Goal: Navigation & Orientation: Find specific page/section

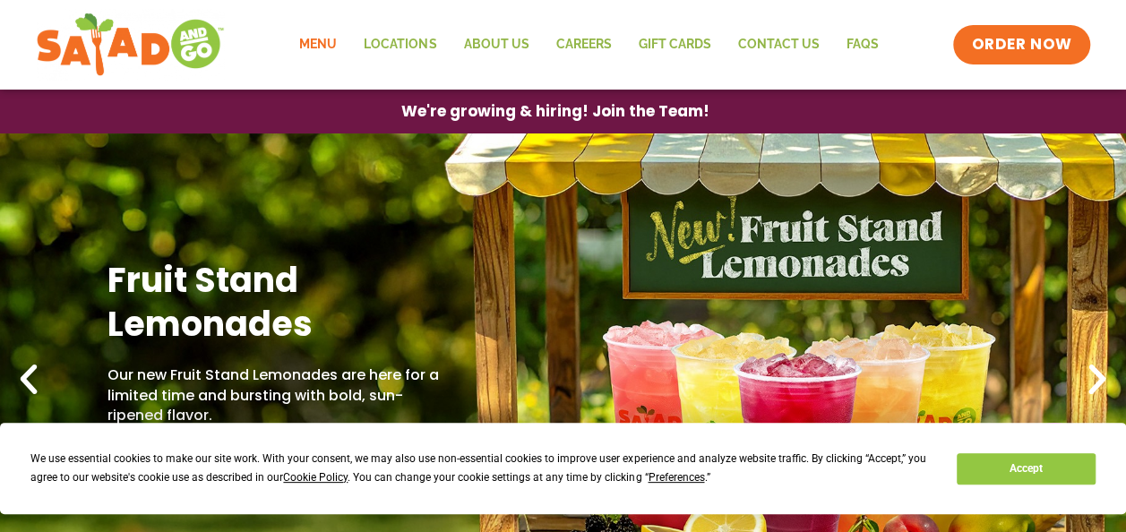
click at [324, 47] on link "Menu" at bounding box center [318, 44] width 65 height 41
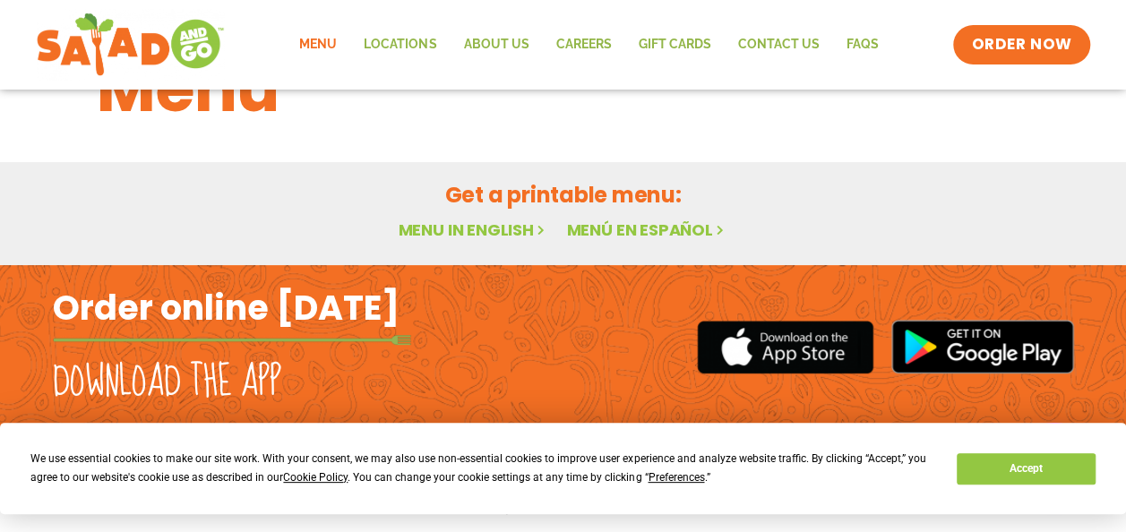
scroll to position [90, 0]
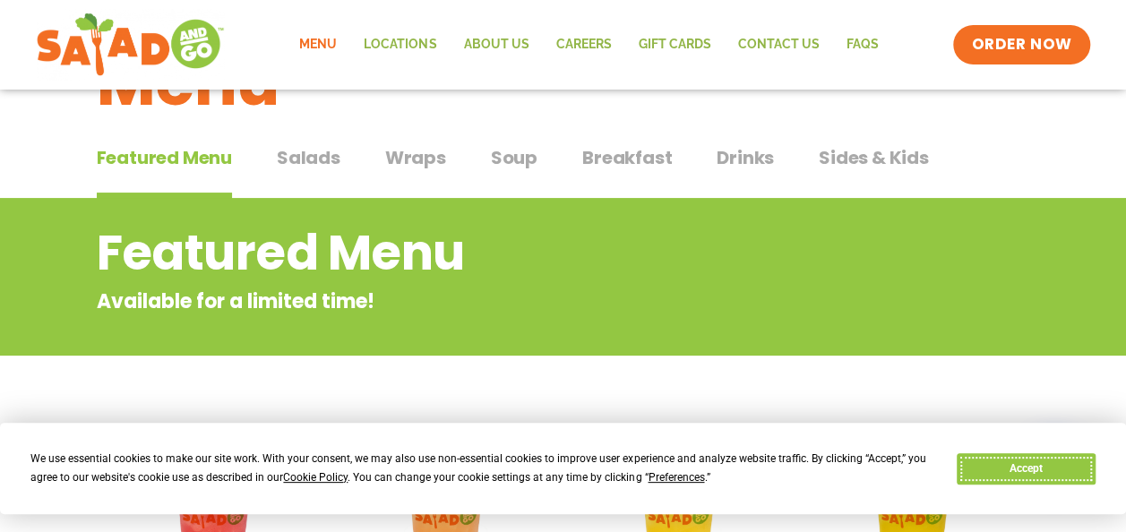
click at [1041, 468] on button "Accept" at bounding box center [1026, 468] width 138 height 31
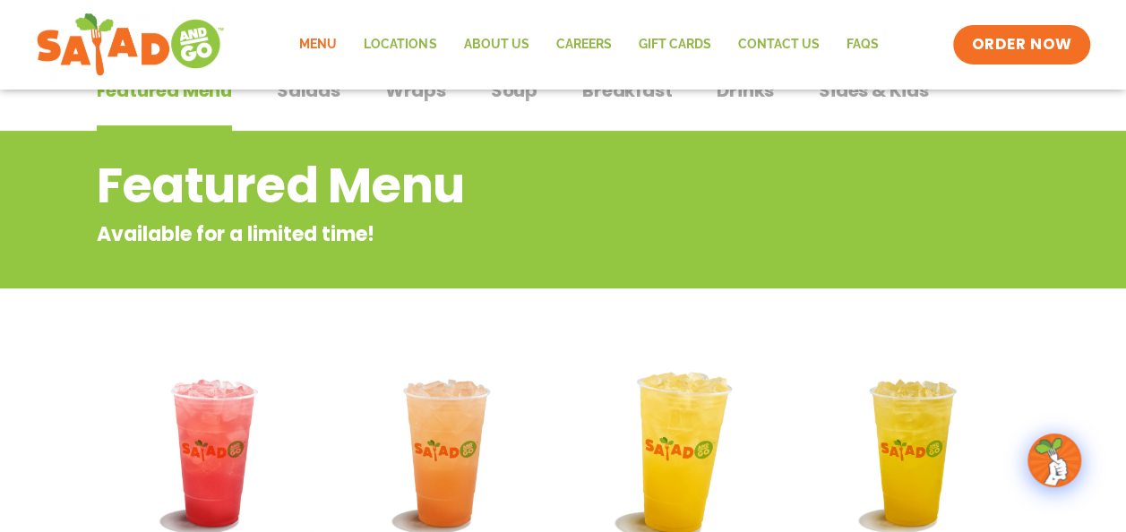
scroll to position [90, 0]
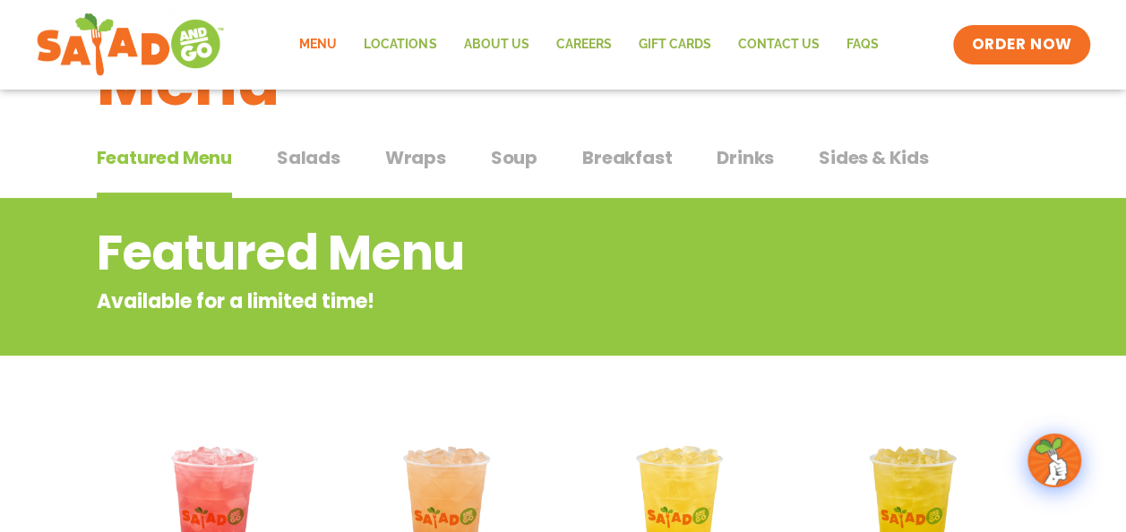
click at [309, 161] on span "Salads" at bounding box center [309, 157] width 64 height 27
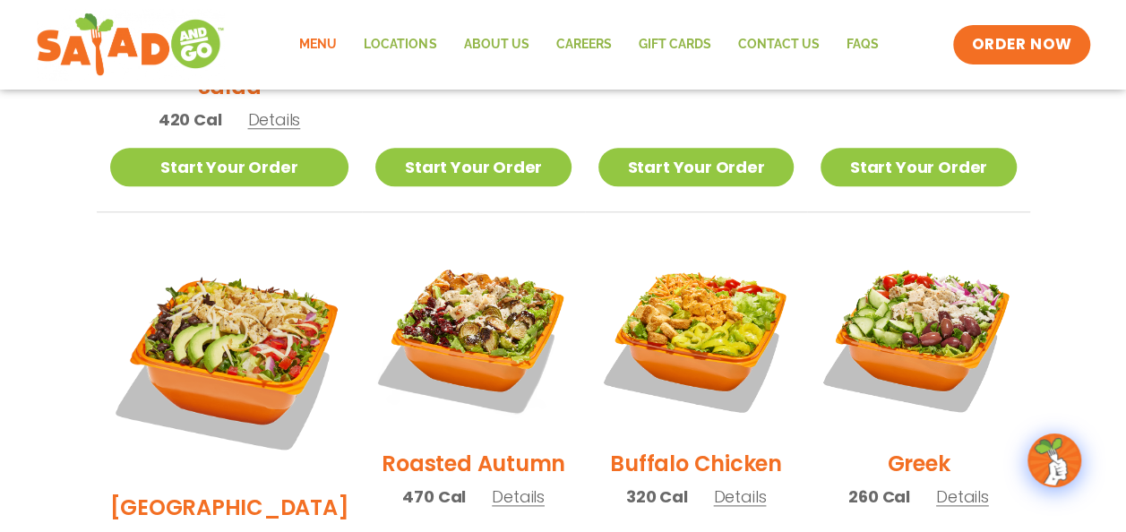
scroll to position [896, 0]
